Goal: Find specific page/section: Find specific page/section

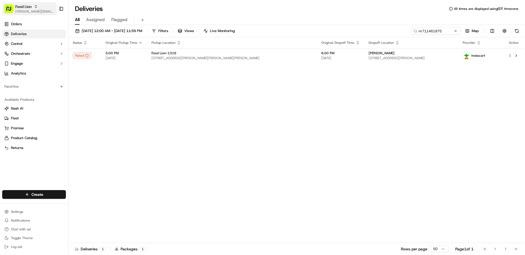
click at [44, 9] on span "[PERSON_NAME][EMAIL_ADDRESS][PERSON_NAME][DOMAIN_NAME]" at bounding box center [34, 11] width 39 height 4
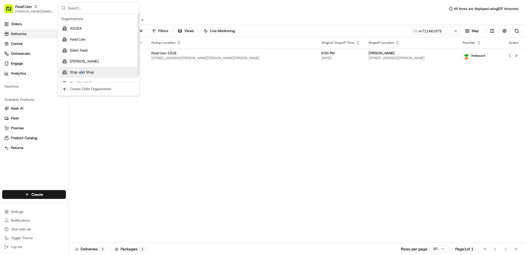
click at [82, 73] on span "Stop and Shop" at bounding box center [82, 72] width 24 height 5
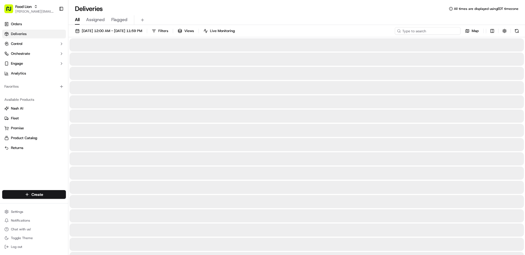
click at [429, 31] on input at bounding box center [428, 31] width 66 height 8
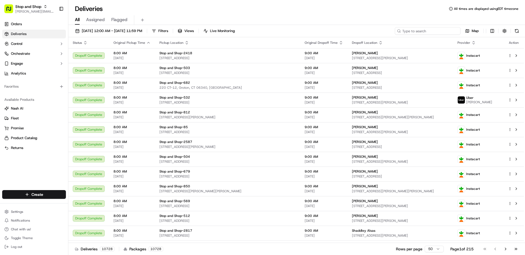
click at [432, 31] on input at bounding box center [428, 31] width 66 height 8
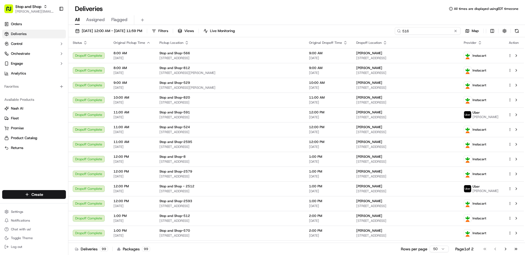
type input "516"
